Goal: Task Accomplishment & Management: Manage account settings

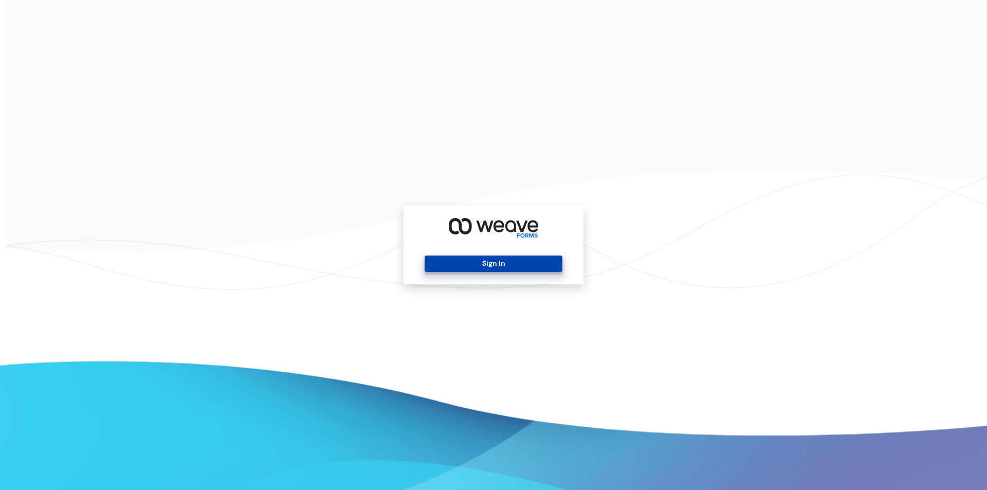
click at [491, 267] on button "Sign In" at bounding box center [493, 264] width 137 height 16
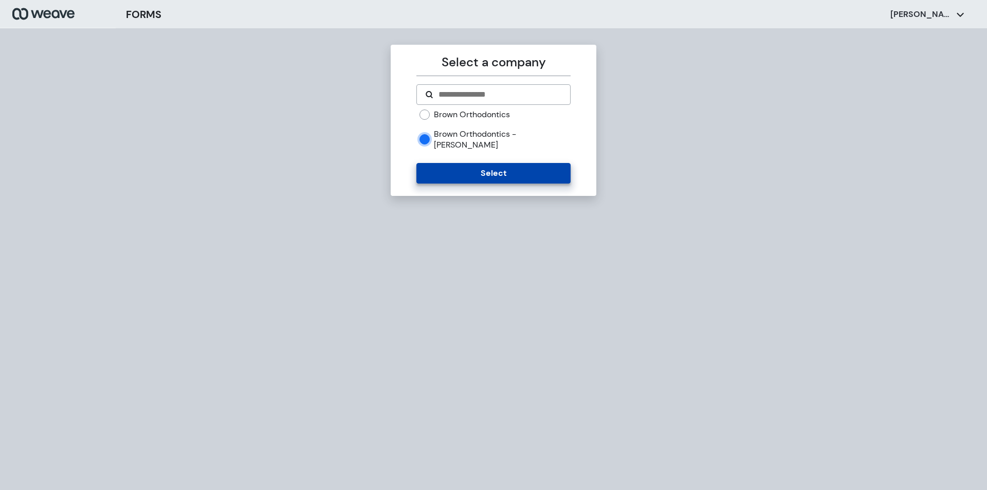
click at [441, 163] on button "Select" at bounding box center [493, 173] width 154 height 21
